Goal: Task Accomplishment & Management: Manage account settings

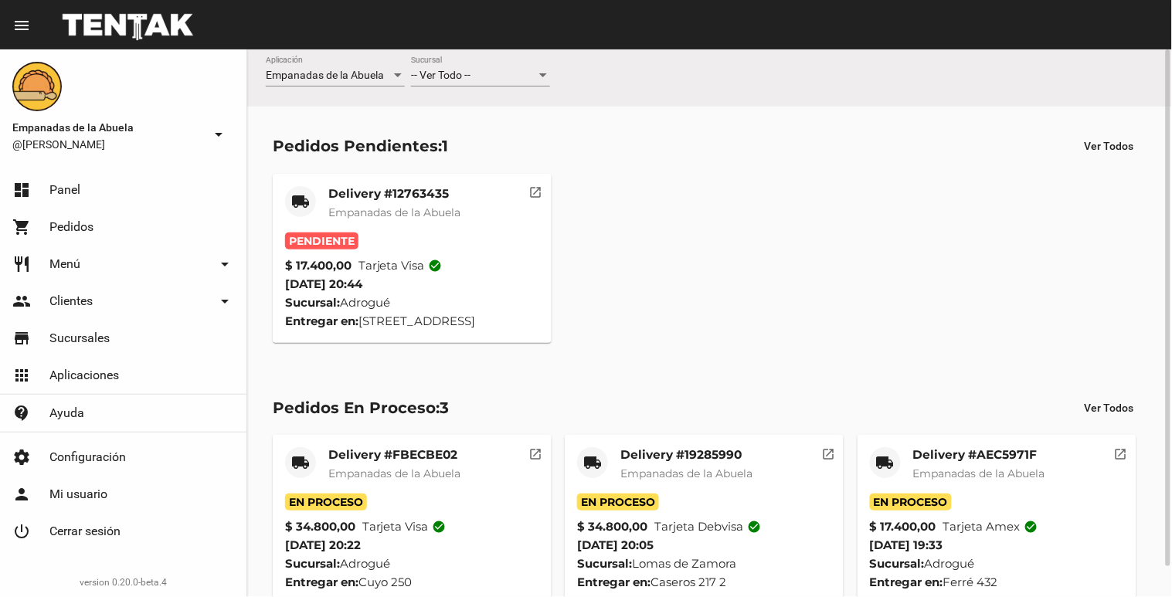
click at [482, 65] on div "-- Ver Todo -- Sucursal" at bounding box center [480, 71] width 139 height 30
click at [450, 145] on span "Lomas de Zamora" at bounding box center [480, 140] width 139 height 32
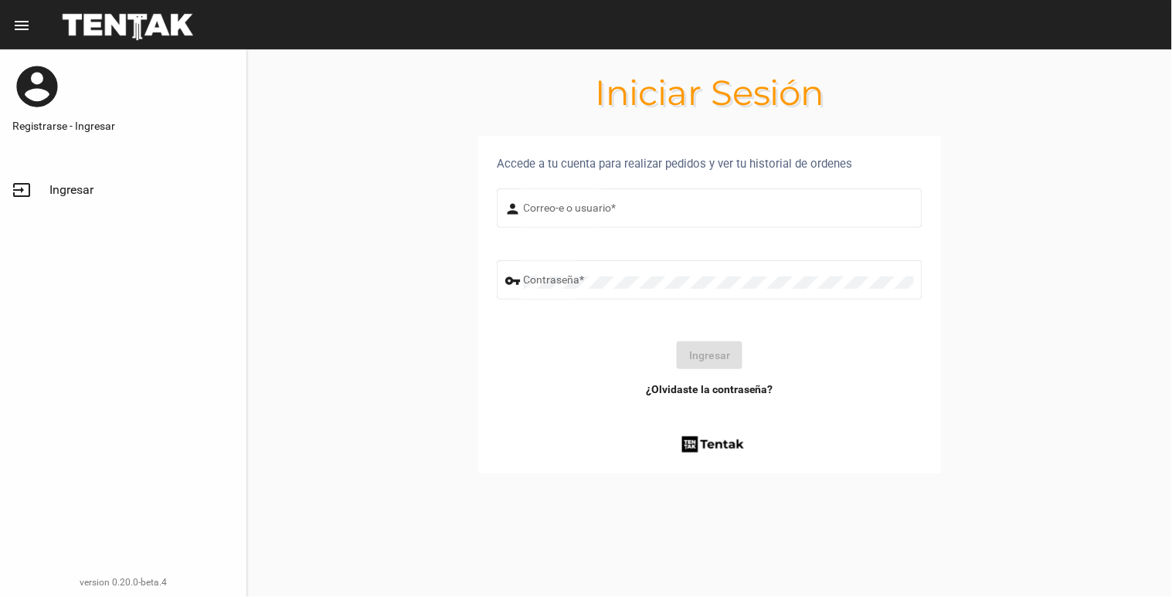
type input "[EMAIL_ADDRESS][DOMAIN_NAME]"
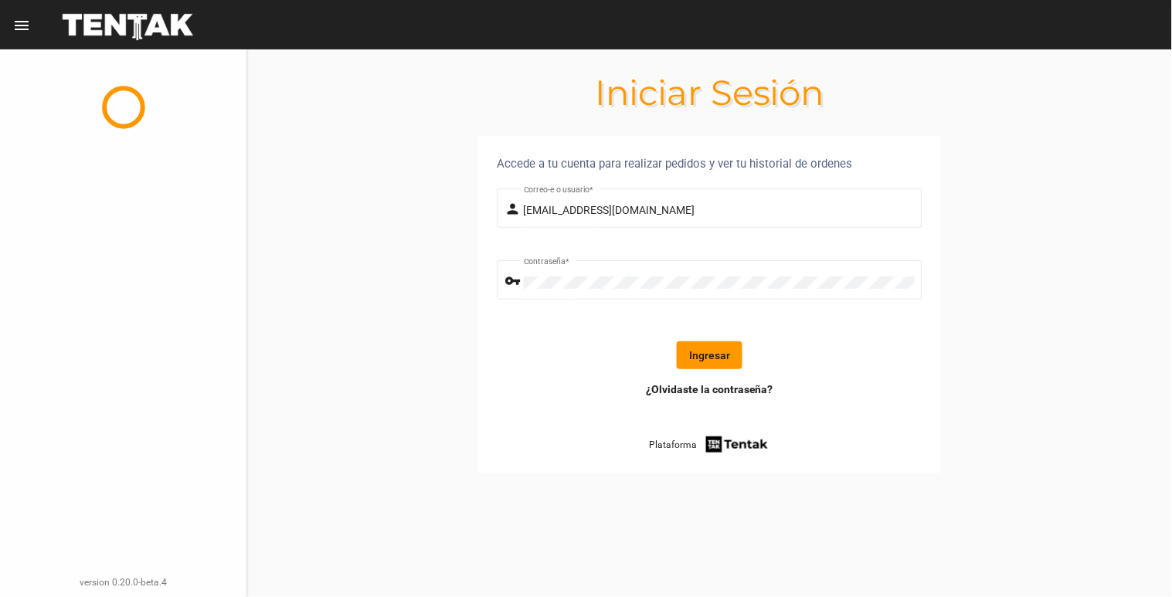
click at [723, 361] on button "Ingresar" at bounding box center [710, 356] width 66 height 28
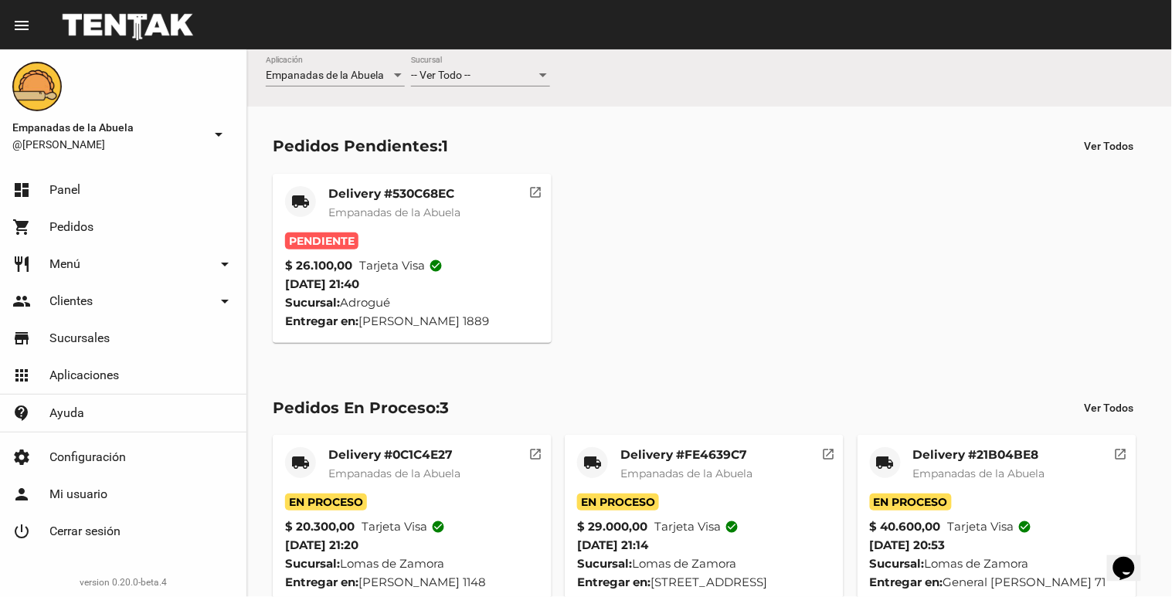
click at [485, 64] on div "-- Ver Todo -- Sucursal" at bounding box center [480, 71] width 139 height 30
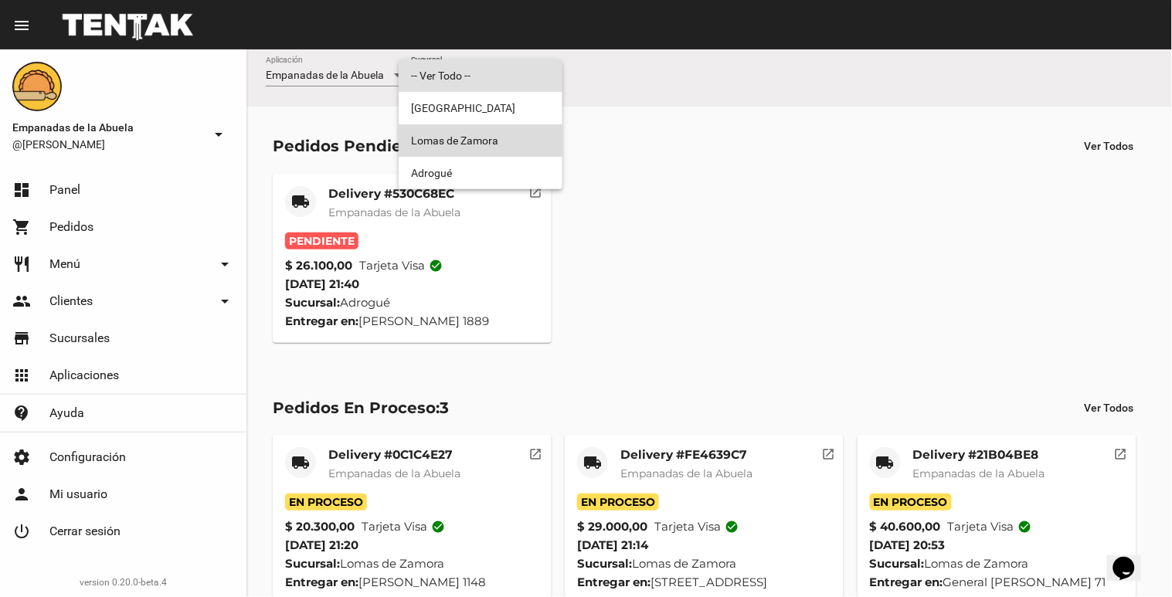
click at [483, 142] on span "Lomas de Zamora" at bounding box center [480, 140] width 139 height 32
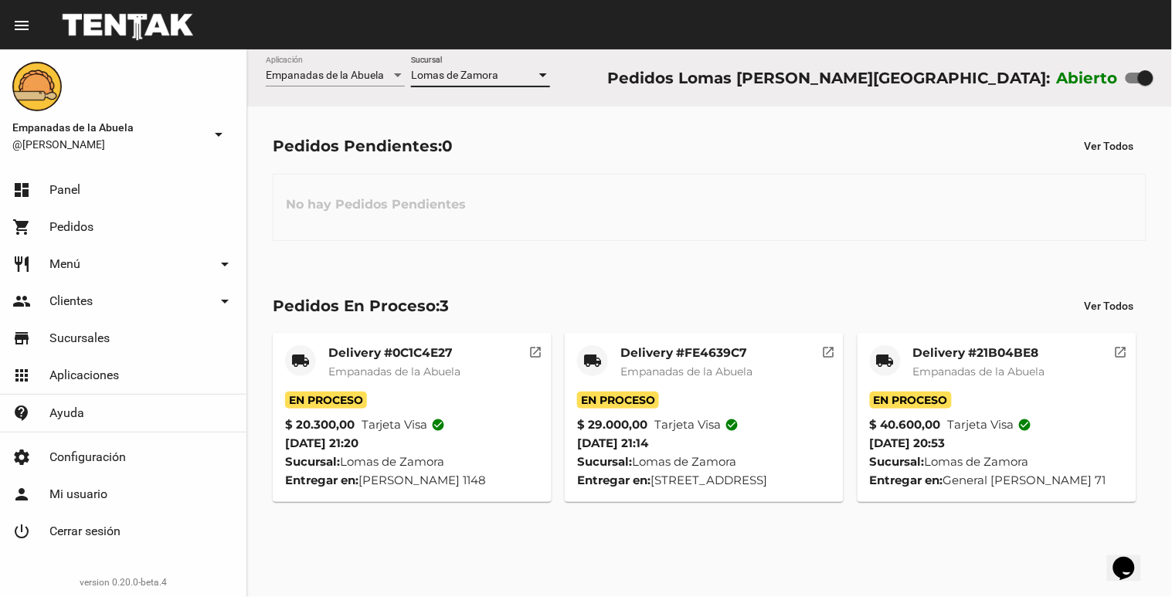
click at [1145, 72] on div at bounding box center [1145, 77] width 15 height 15
click at [1134, 83] on input "checkbox" at bounding box center [1133, 83] width 1 height 1
checkbox input "false"
